Goal: Task Accomplishment & Management: Complete application form

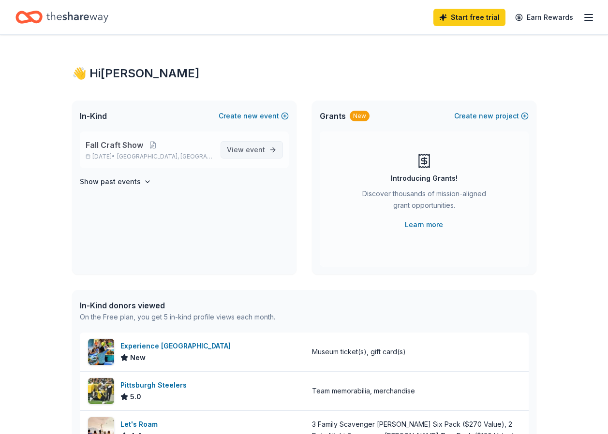
click at [239, 153] on span "View event" at bounding box center [246, 150] width 38 height 12
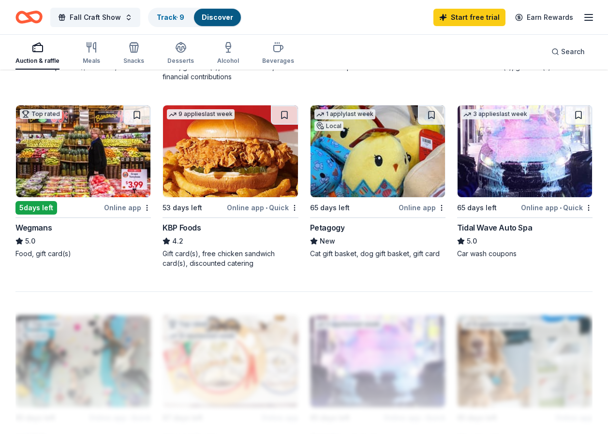
scroll to position [822, 0]
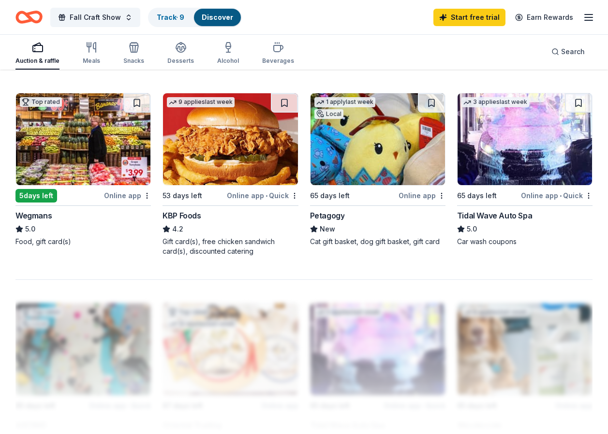
click at [379, 173] on img at bounding box center [377, 139] width 134 height 92
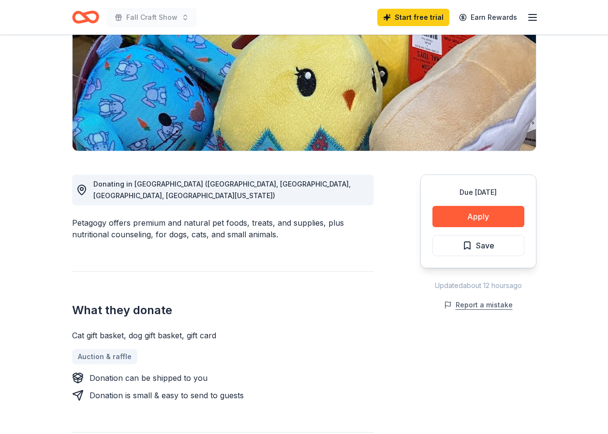
scroll to position [145, 0]
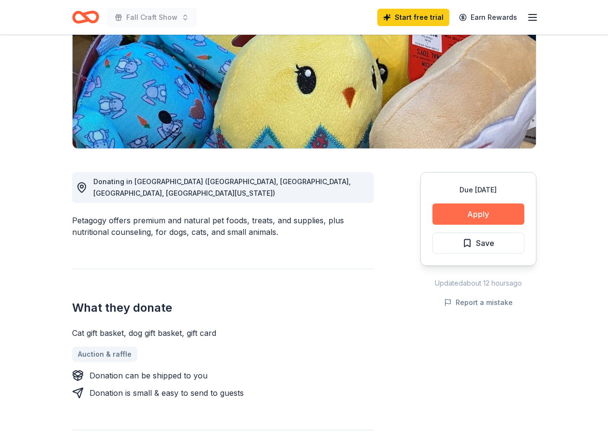
click at [469, 207] on button "Apply" at bounding box center [478, 214] width 92 height 21
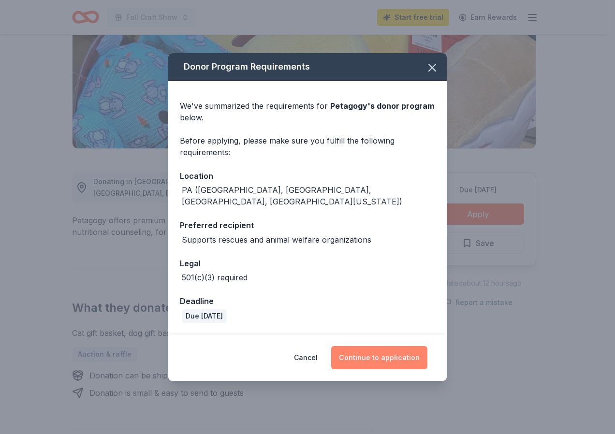
click at [371, 346] on button "Continue to application" at bounding box center [379, 357] width 96 height 23
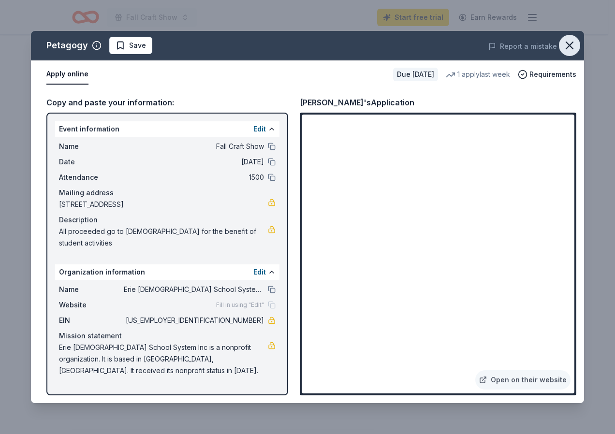
click at [570, 44] on icon "button" at bounding box center [570, 46] width 14 height 14
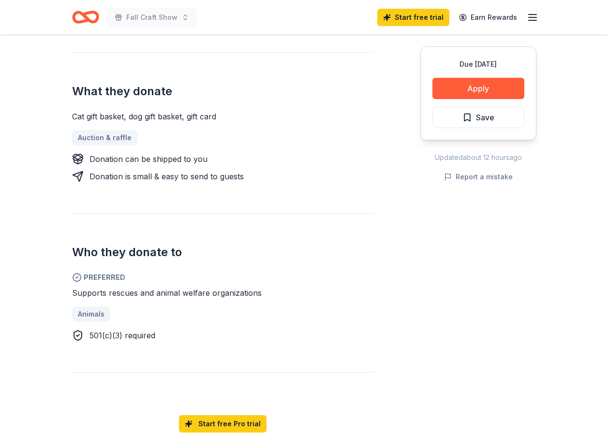
scroll to position [387, 0]
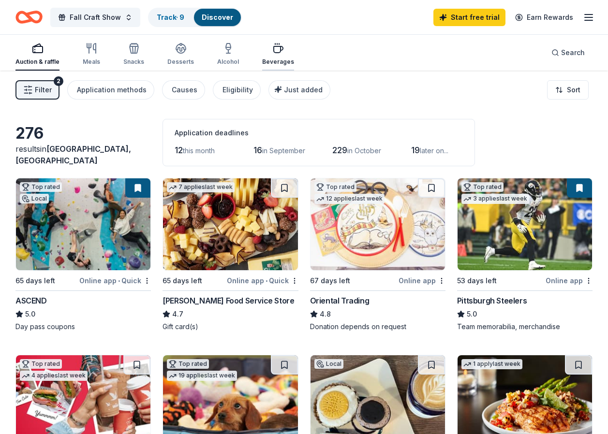
click at [281, 57] on div "Beverages" at bounding box center [278, 54] width 32 height 23
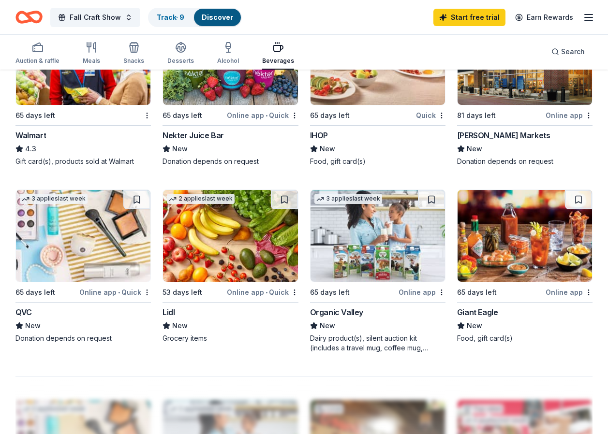
scroll to position [774, 0]
